Goal: Entertainment & Leisure: Consume media (video, audio)

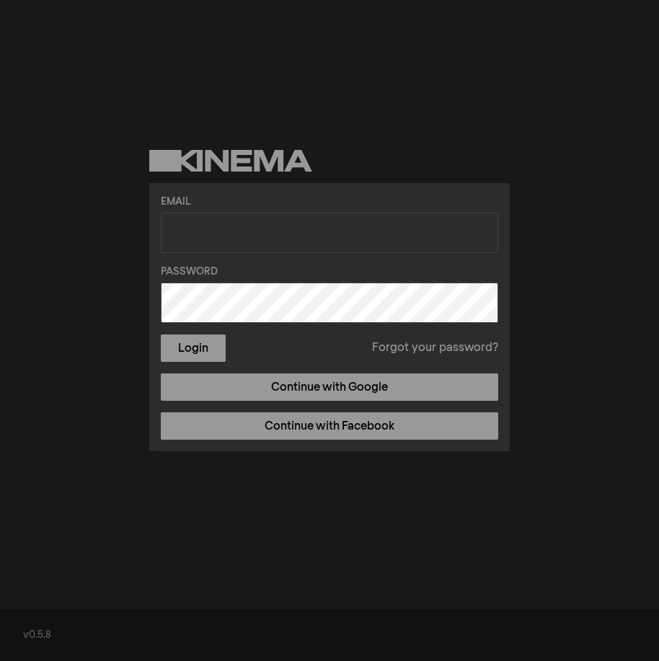
click at [571, 316] on div "Email Password Login Forgot your password? Continue with Google Continue with F…" at bounding box center [329, 300] width 659 height 601
click at [305, 79] on div "Email Password Login Forgot your password? Continue with Google Continue with F…" at bounding box center [329, 300] width 659 height 601
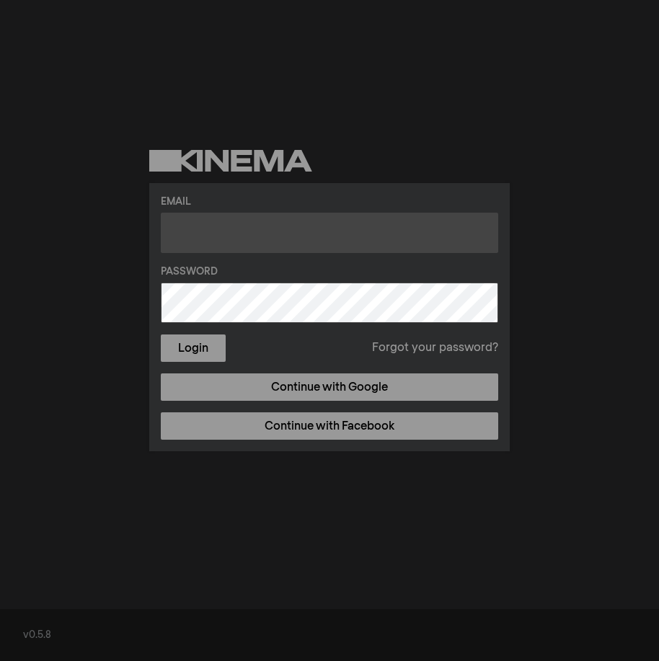
click at [351, 227] on input "text" at bounding box center [329, 233] width 337 height 40
type input "[PERSON_NAME][EMAIL_ADDRESS][DOMAIN_NAME]"
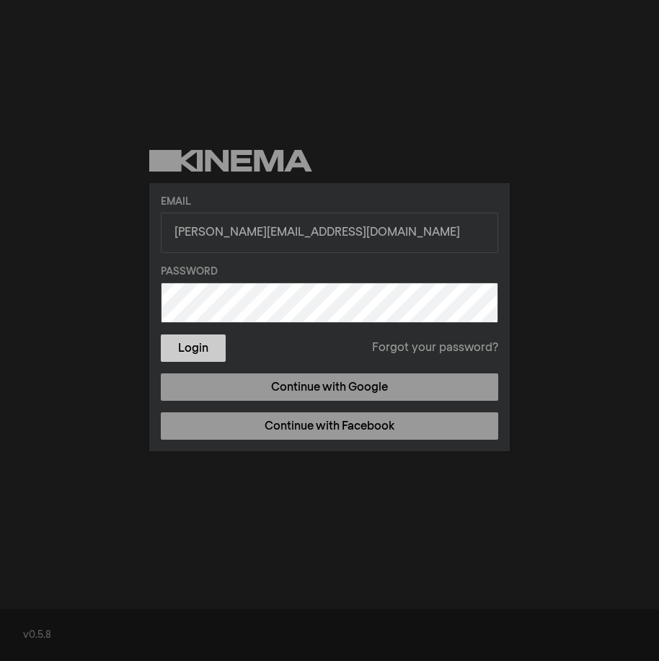
click at [187, 350] on button "Login" at bounding box center [193, 347] width 65 height 27
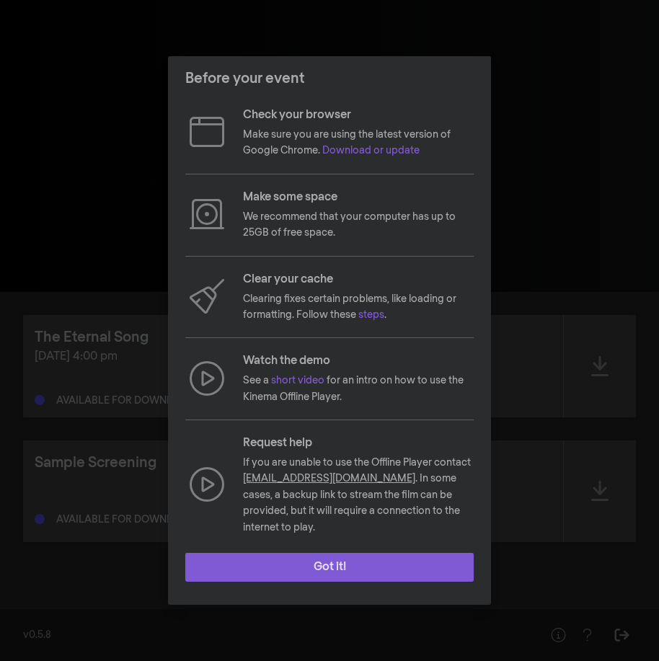
click at [334, 561] on button "Got it!" at bounding box center [329, 567] width 288 height 29
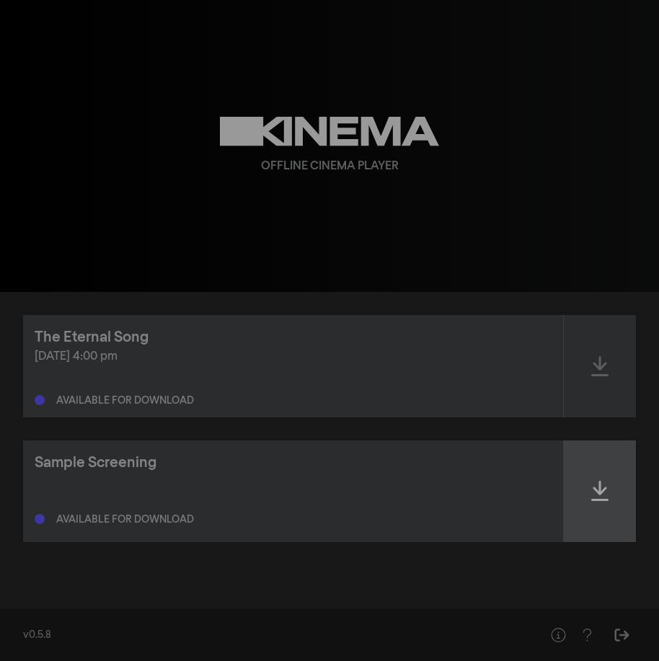
click at [604, 497] on icon at bounding box center [599, 490] width 17 height 23
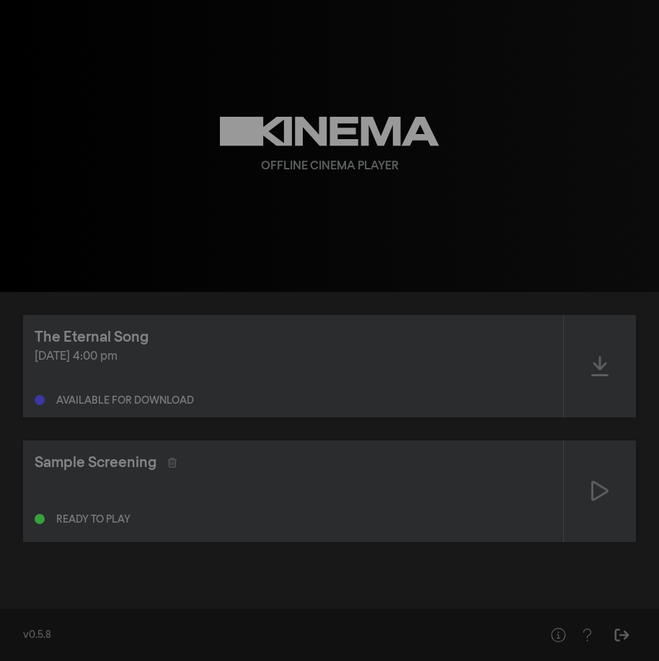
click at [603, 492] on icon at bounding box center [599, 490] width 17 height 23
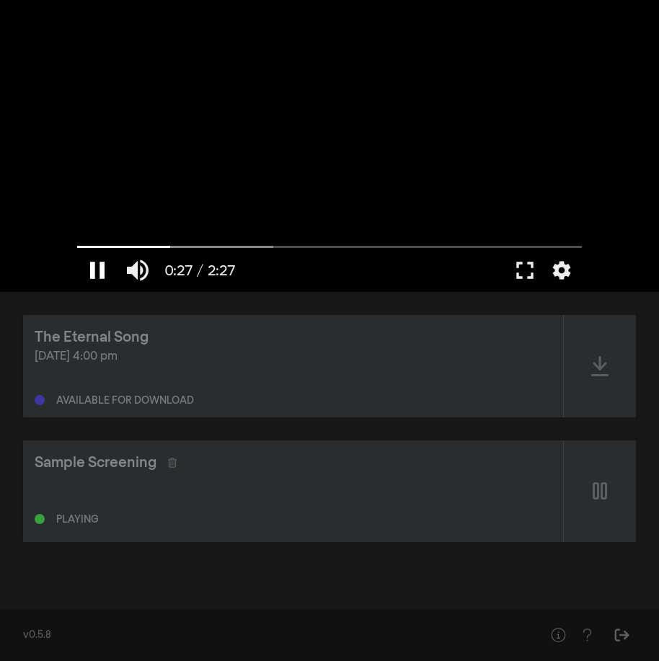
click at [98, 266] on button "pause" at bounding box center [97, 270] width 40 height 43
click at [319, 48] on div at bounding box center [329, 146] width 519 height 292
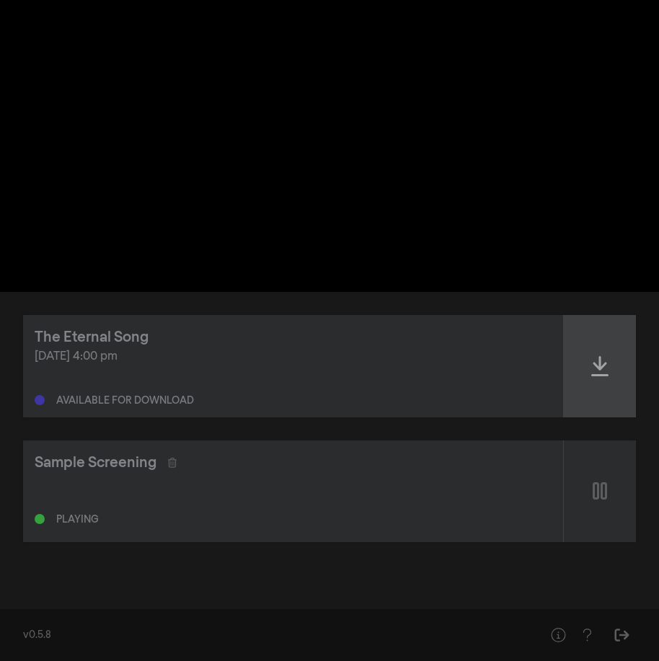
click at [596, 358] on icon at bounding box center [599, 366] width 17 height 23
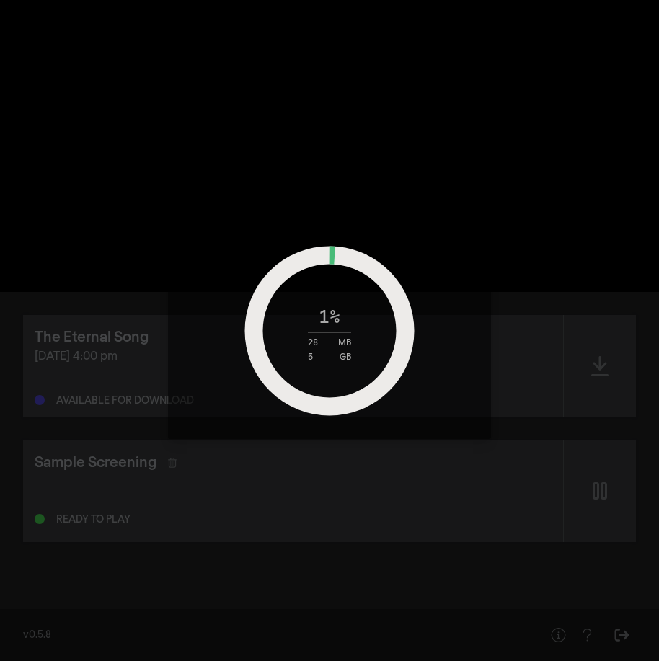
click at [468, 116] on div "1 % 28 MB 5 GB" at bounding box center [329, 330] width 659 height 661
click at [166, 110] on div "2 % 66 MB 5 GB" at bounding box center [329, 330] width 659 height 661
click at [505, 79] on div "4 % 158 MB 5 GB" at bounding box center [329, 330] width 659 height 661
click at [600, 496] on div "5 % 195 MB 5 GB" at bounding box center [329, 330] width 659 height 661
click at [478, 123] on div "13 % 593 MB 5 GB" at bounding box center [329, 330] width 659 height 661
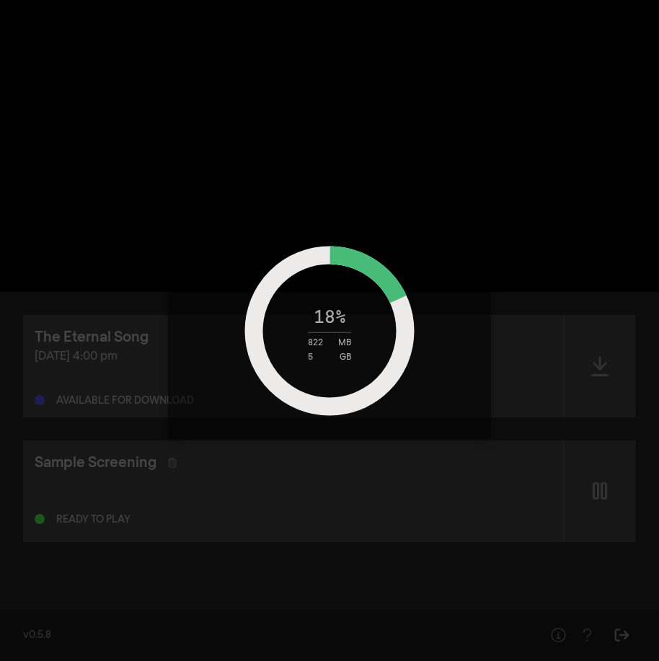
click at [507, 146] on div "18 % 822 MB 5 GB" at bounding box center [329, 330] width 659 height 661
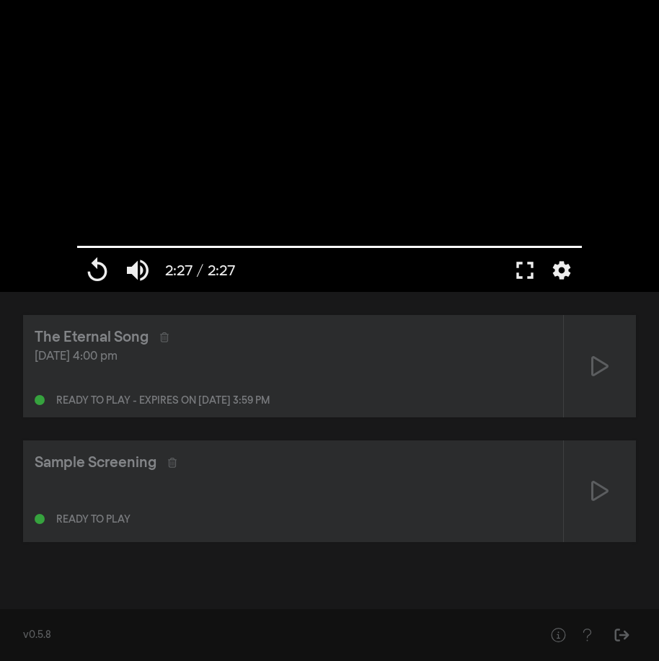
type input "147.146"
